Goal: Information Seeking & Learning: Learn about a topic

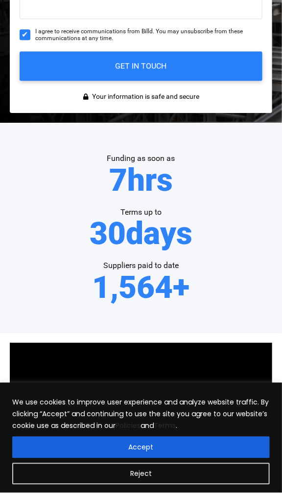
scroll to position [494, 0]
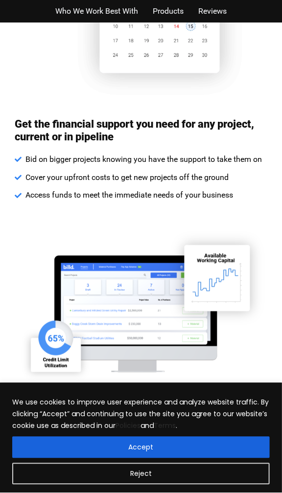
scroll to position [1411, 0]
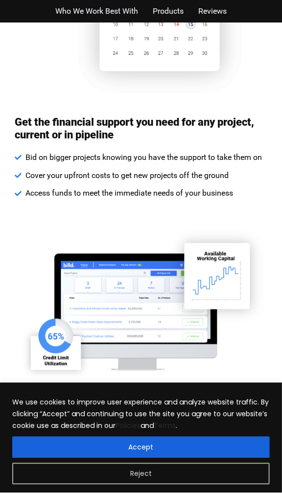
click at [91, 471] on button "Reject" at bounding box center [140, 474] width 257 height 22
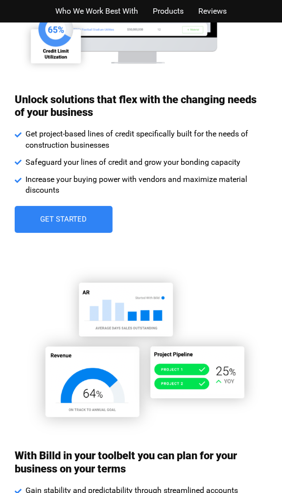
scroll to position [1739, 0]
